Goal: Information Seeking & Learning: Find specific fact

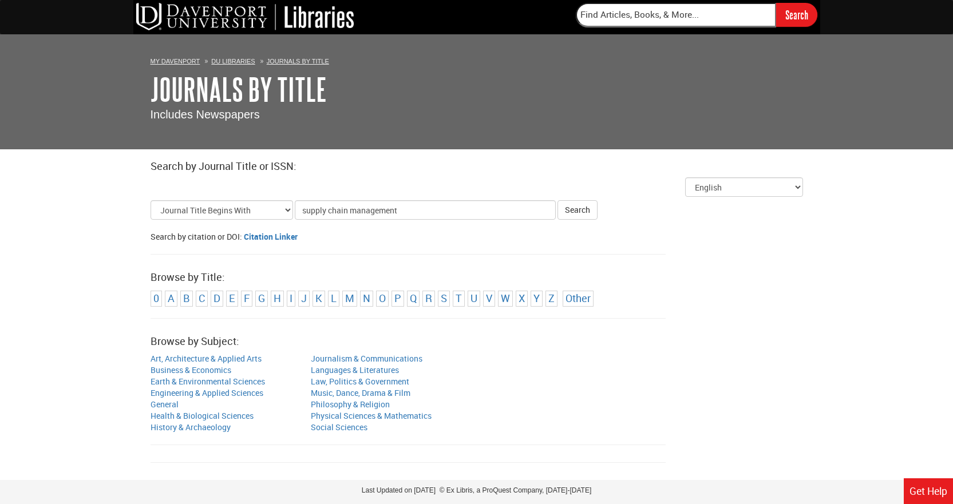
type input "supply chain management"
click at [557, 200] on button "Search" at bounding box center [577, 209] width 40 height 19
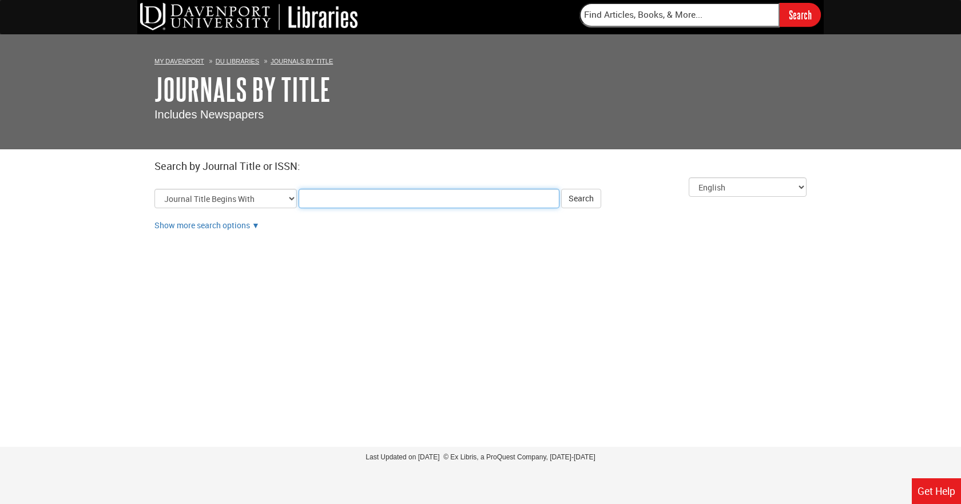
click at [376, 204] on input "Title Search Criteria" at bounding box center [429, 198] width 261 height 19
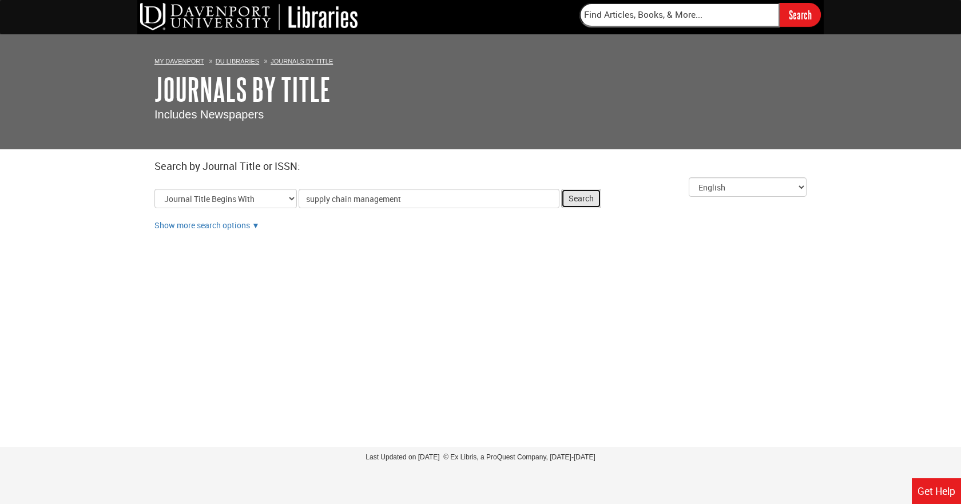
click at [589, 199] on button "Search" at bounding box center [581, 198] width 40 height 19
click at [588, 199] on button "Search" at bounding box center [581, 198] width 40 height 19
click at [250, 223] on link "Show more search options" at bounding box center [202, 225] width 96 height 11
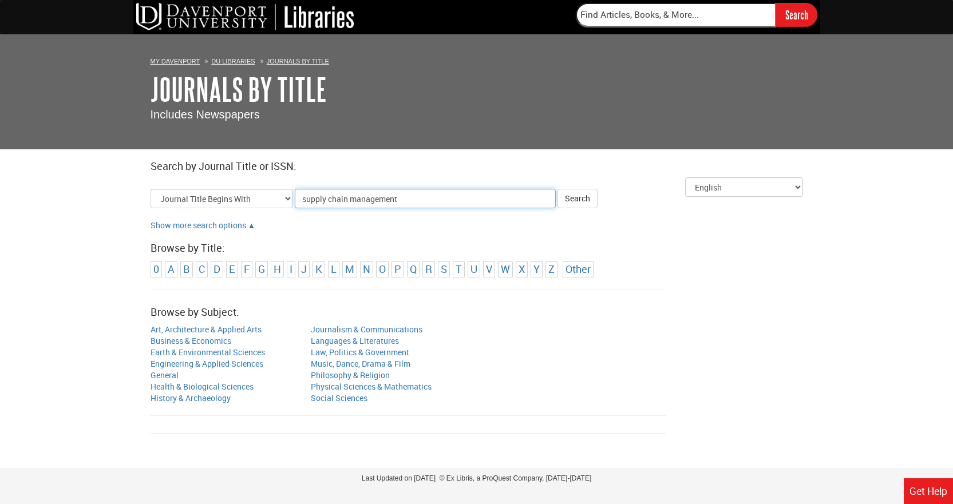
click at [409, 197] on input "supply chain management" at bounding box center [425, 198] width 261 height 19
drag, startPoint x: 408, startPoint y: 196, endPoint x: 150, endPoint y: 185, distance: 257.7
click at [156, 187] on div "Skip to Results Select Title Search Type Journal Title Begins With Journal Titl…" at bounding box center [476, 192] width 652 height 31
type input "time"
click button "Search" at bounding box center [577, 198] width 40 height 19
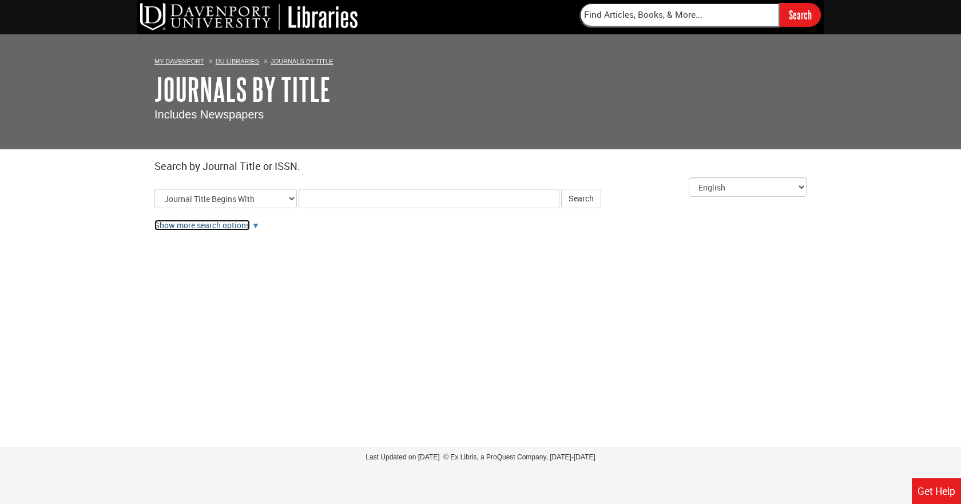
click at [244, 228] on link "Show more search options" at bounding box center [202, 225] width 96 height 11
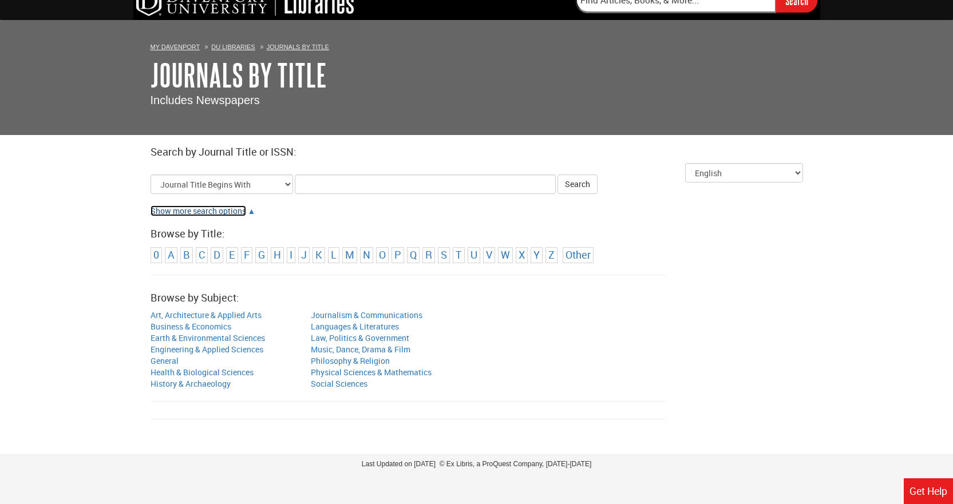
scroll to position [22, 0]
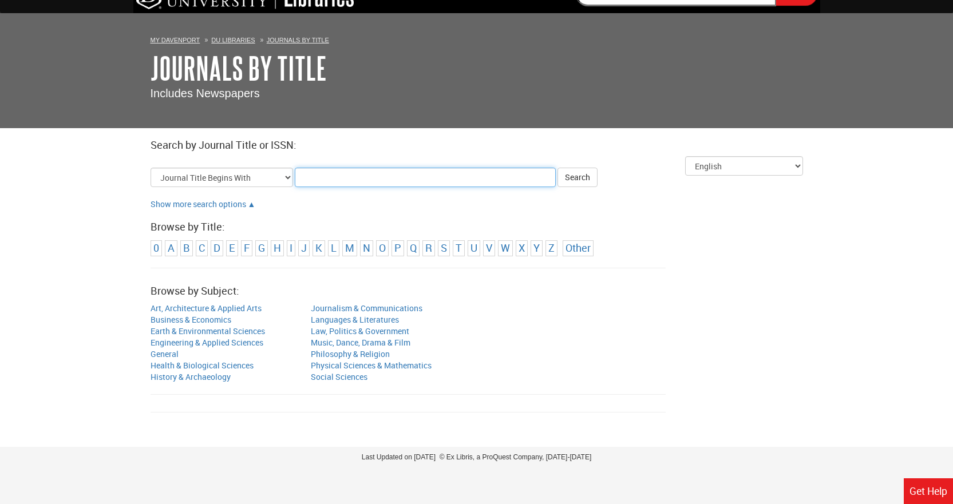
click at [331, 172] on input "Title Search Criteria" at bounding box center [425, 177] width 261 height 19
type input "[GEOGRAPHIC_DATA]"
click button "Search" at bounding box center [577, 177] width 40 height 19
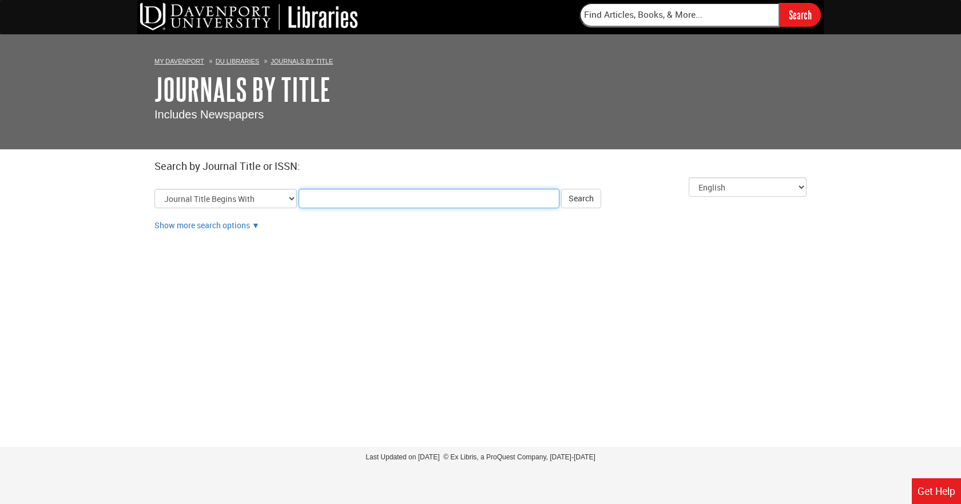
click at [340, 204] on input "Title Search Criteria" at bounding box center [429, 198] width 261 height 19
type input "jama"
click button "Search" at bounding box center [581, 198] width 40 height 19
click at [351, 209] on div "Select Language English العربية 中文（简体） 中文 (繁體) Français ([GEOGRAPHIC_DATA]) Fra…" at bounding box center [480, 212] width 669 height 71
type input "journal"
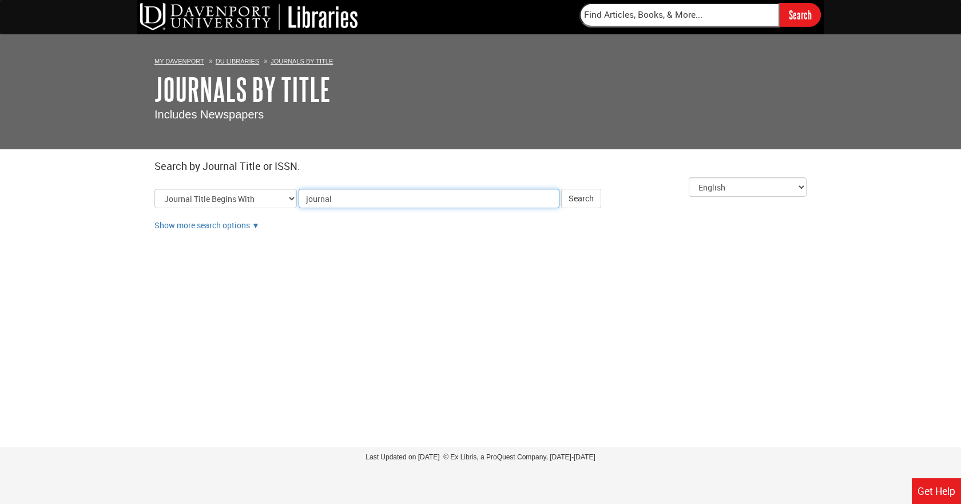
click button "Search" at bounding box center [581, 198] width 40 height 19
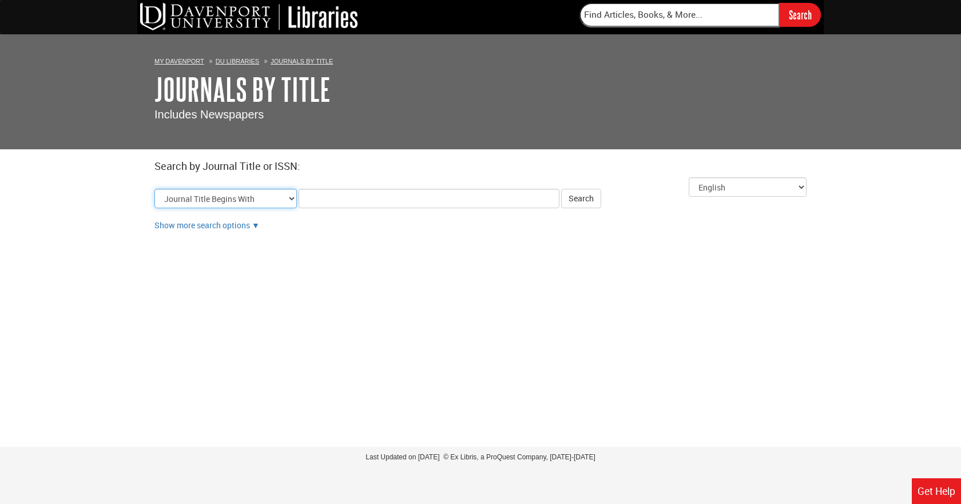
click at [294, 195] on select "Journal Title Begins With Journal Title Equals Journal Title Contains All Words…" at bounding box center [225, 198] width 142 height 19
select select "issn_equals"
click at [154, 189] on select "Journal Title Begins With Journal Title Equals Journal Title Contains All Words…" at bounding box center [225, 198] width 142 height 19
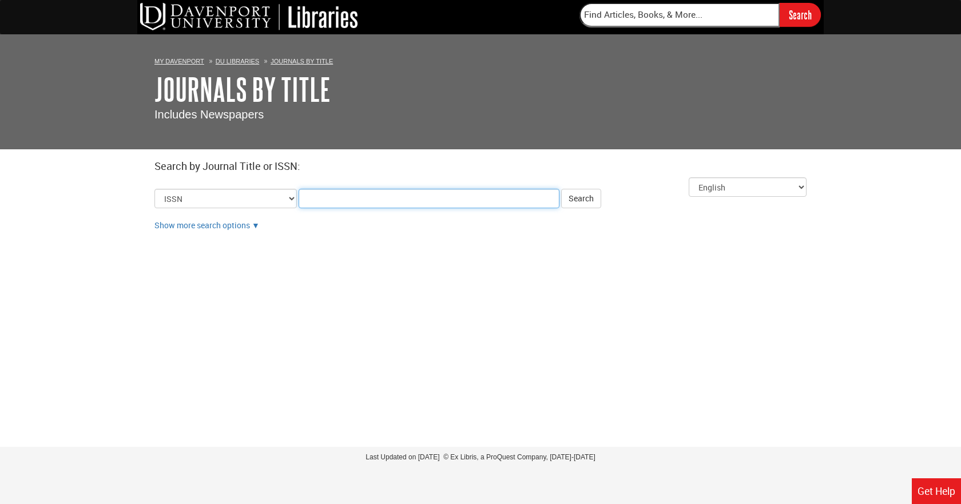
click at [315, 202] on input "Title Search Criteria" at bounding box center [429, 198] width 261 height 19
paste input "1359-8546"
type input "1359-8546"
click at [582, 197] on button "Search" at bounding box center [581, 198] width 40 height 19
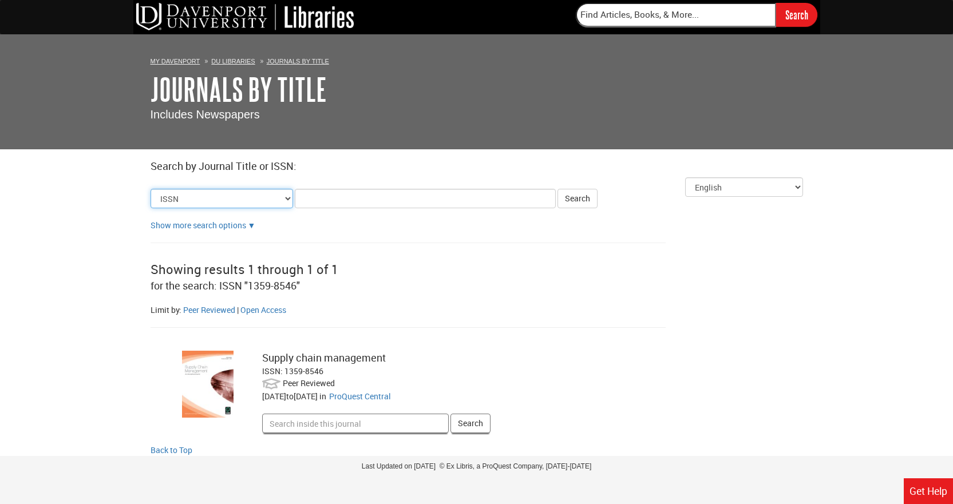
click at [287, 195] on select "Journal Title Begins With Journal Title Equals Journal Title Contains All Words…" at bounding box center [221, 198] width 142 height 19
select select "alternate_title_begins"
click at [150, 189] on select "Journal Title Begins With Journal Title Equals Journal Title Contains All Words…" at bounding box center [221, 198] width 142 height 19
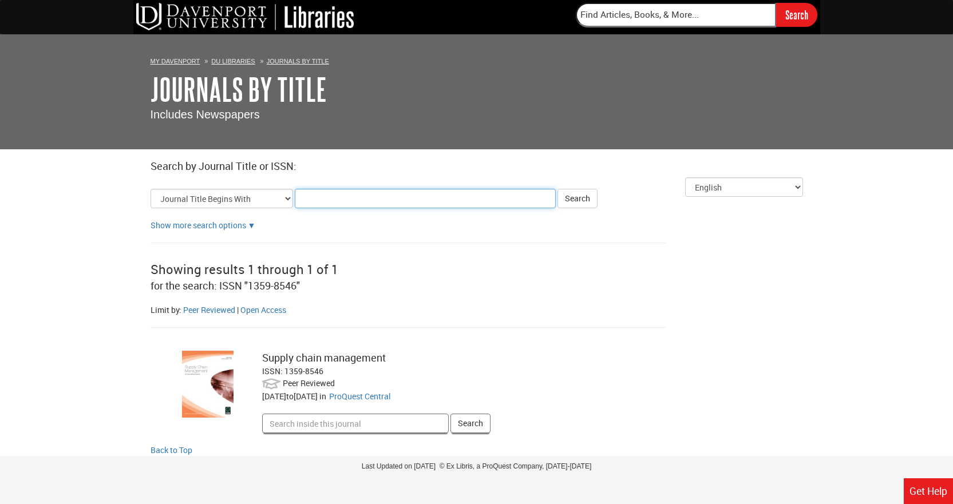
click at [387, 208] on input "Title Search Criteria" at bounding box center [425, 198] width 261 height 19
type input "JAMA"
click button "Search" at bounding box center [577, 198] width 40 height 19
drag, startPoint x: 263, startPoint y: 360, endPoint x: 395, endPoint y: 357, distance: 132.2
click at [389, 359] on div "Supply chain management" at bounding box center [449, 358] width 374 height 15
